Goal: Information Seeking & Learning: Check status

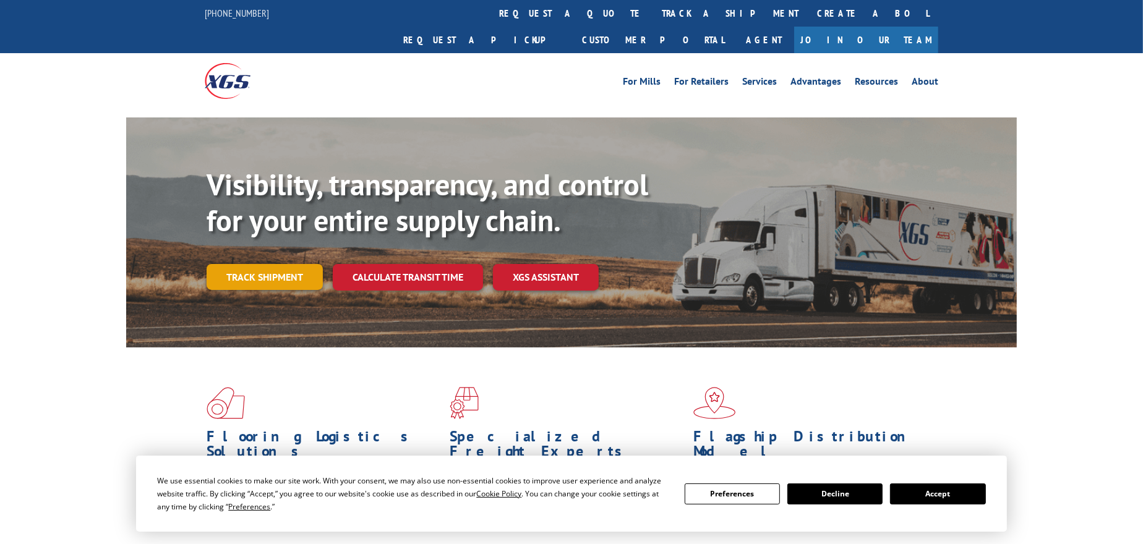
click at [291, 264] on link "Track shipment" at bounding box center [265, 277] width 116 height 26
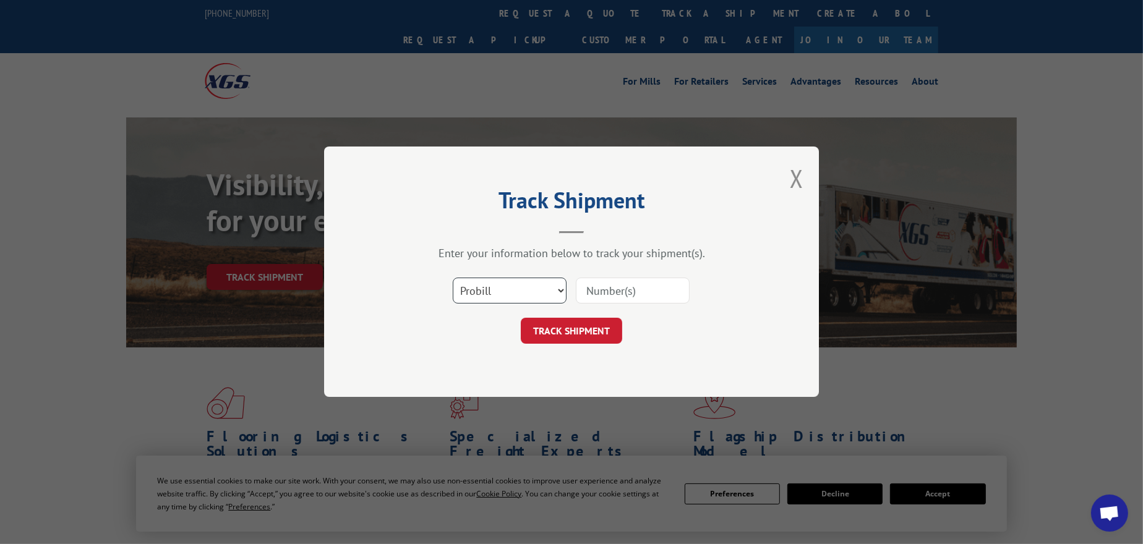
click at [528, 280] on select "Select category... Probill BOL PO" at bounding box center [510, 291] width 114 height 26
select select "po"
click at [453, 278] on select "Select category... Probill BOL PO" at bounding box center [510, 291] width 114 height 26
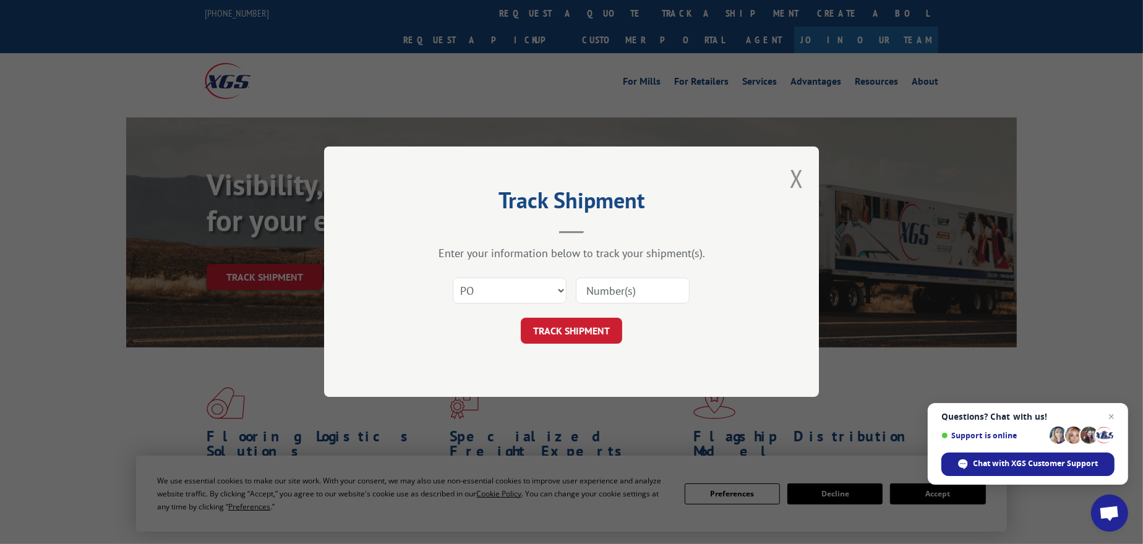
click at [615, 294] on input at bounding box center [633, 291] width 114 height 26
paste input "67500013"
type input "67500013"
click at [580, 326] on button "TRACK SHIPMENT" at bounding box center [571, 332] width 101 height 26
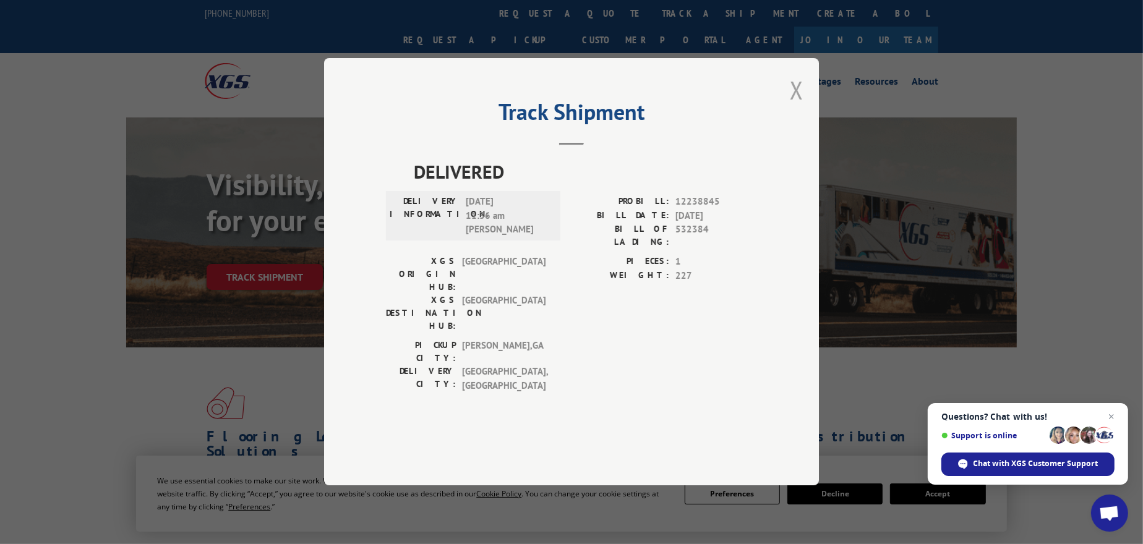
click at [792, 106] on button "Close modal" at bounding box center [797, 90] width 14 height 33
